Goal: Navigation & Orientation: Find specific page/section

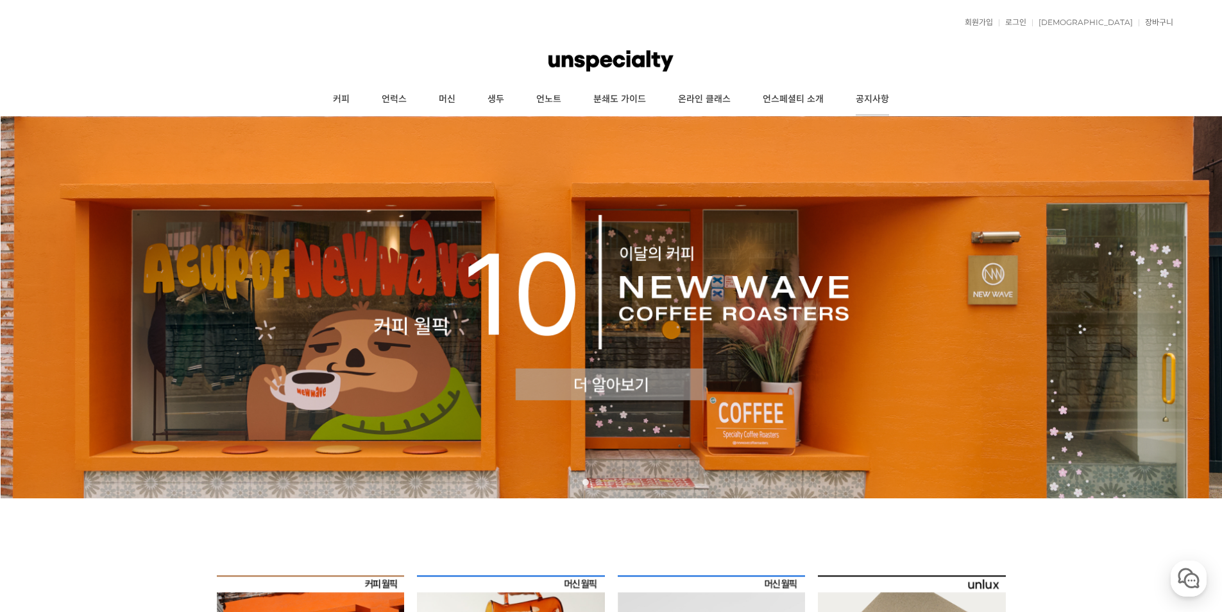
click at [898, 103] on link "공지사항" at bounding box center [872, 99] width 65 height 32
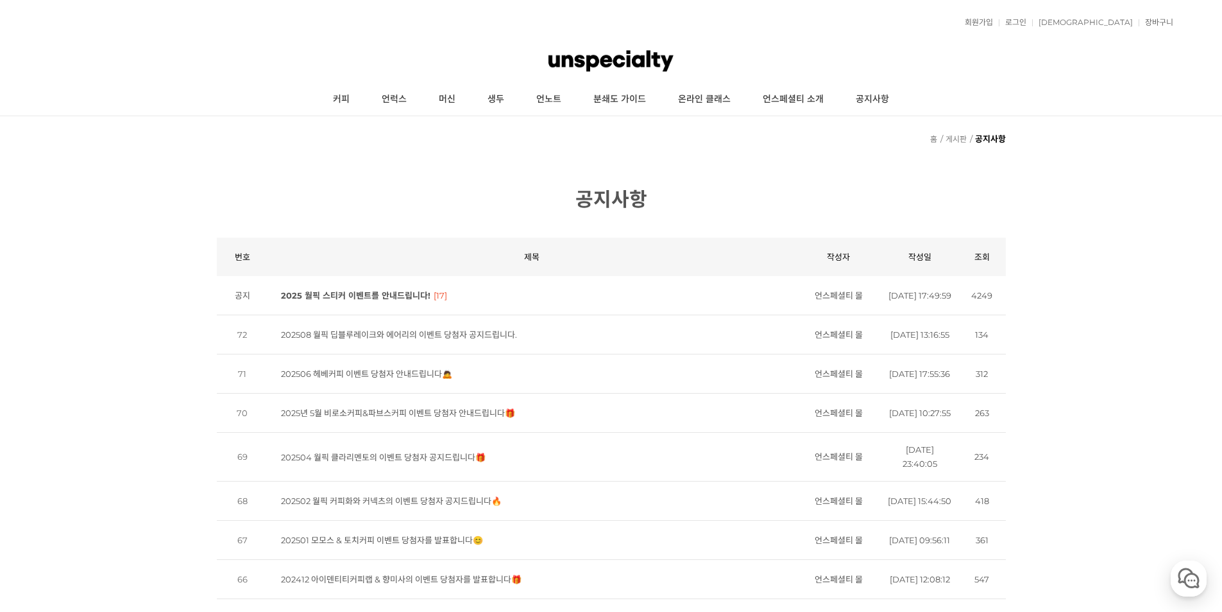
click at [801, 71] on div at bounding box center [611, 60] width 1125 height 45
click at [786, 103] on link "언스페셜티 소개" at bounding box center [793, 99] width 93 height 32
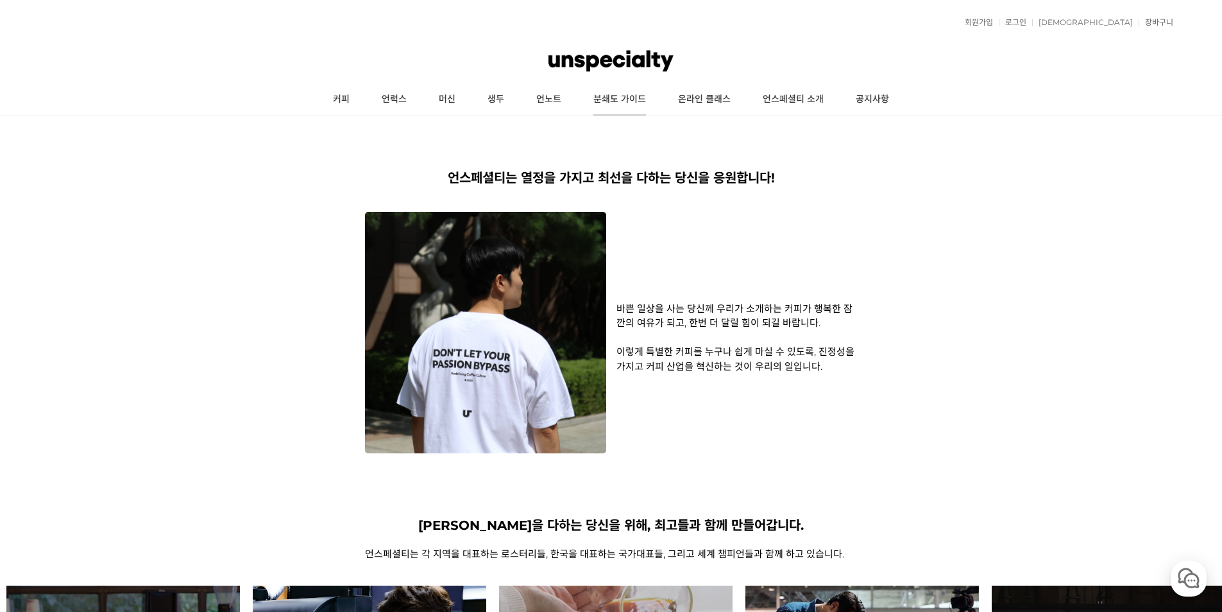
click at [629, 94] on link "분쇄도 가이드" at bounding box center [619, 99] width 85 height 32
